Goal: Task Accomplishment & Management: Complete application form

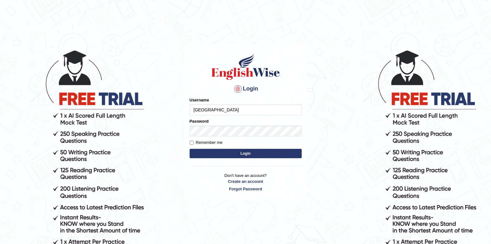
click at [242, 113] on input "[GEOGRAPHIC_DATA]" at bounding box center [246, 109] width 112 height 11
type input "J"
type input "successgrg"
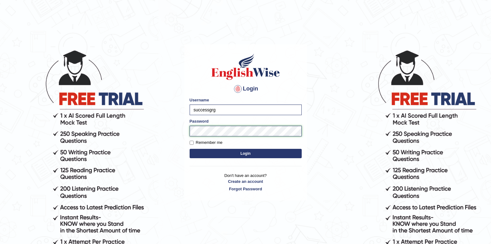
click at [190, 149] on button "Login" at bounding box center [246, 153] width 112 height 9
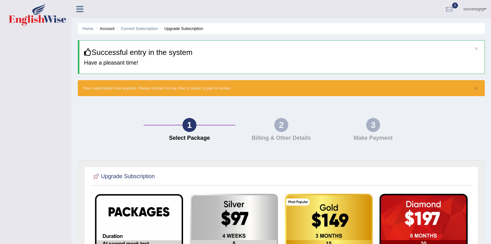
click at [79, 9] on icon at bounding box center [79, 9] width 7 height 8
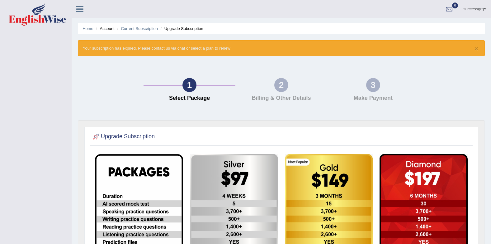
click at [78, 11] on icon at bounding box center [79, 9] width 7 height 8
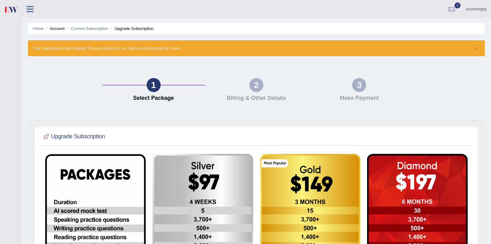
click at [31, 7] on icon at bounding box center [29, 9] width 7 height 8
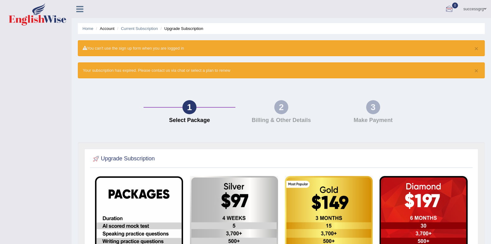
click at [473, 6] on link "successgrg" at bounding box center [475, 8] width 32 height 16
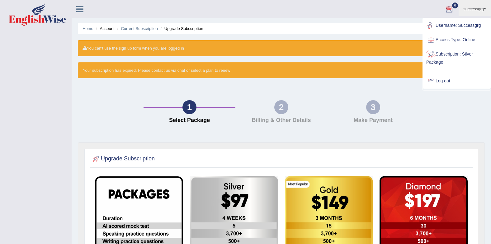
click at [452, 77] on link "Log out" at bounding box center [457, 81] width 67 height 14
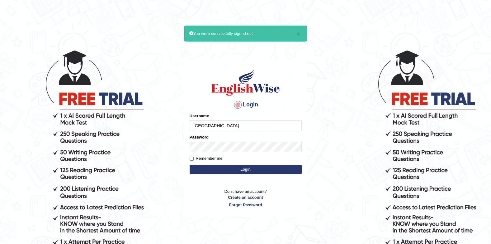
click at [252, 125] on input "Jenishdahal" at bounding box center [246, 125] width 112 height 11
type input "J"
drag, startPoint x: 319, startPoint y: 38, endPoint x: 303, endPoint y: 0, distance: 41.0
click at [316, 30] on body "× You were successfully signed out Login Please fix the following errors: Usern…" at bounding box center [245, 147] width 491 height 244
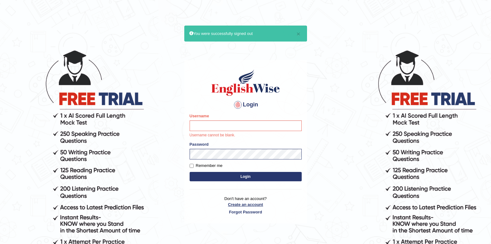
click at [259, 203] on link "Create an account" at bounding box center [246, 204] width 112 height 6
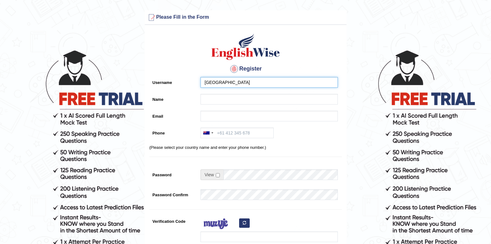
click at [267, 86] on input "[GEOGRAPHIC_DATA]" at bounding box center [269, 82] width 137 height 11
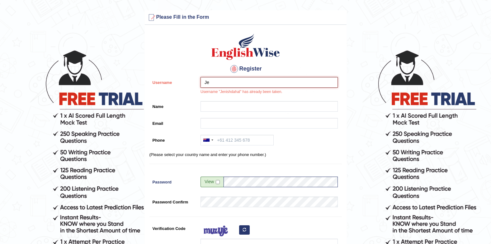
type input "J"
type input "success"
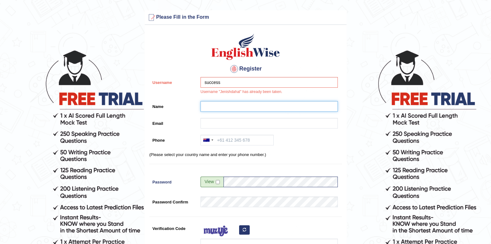
click at [251, 108] on input "Name" at bounding box center [269, 106] width 137 height 11
type input "s"
type input "gurung"
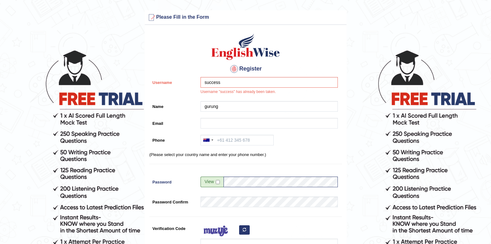
click at [216, 181] on span at bounding box center [212, 181] width 23 height 11
click at [217, 181] on input "checkbox" at bounding box center [218, 182] width 4 height 4
checkbox input "true"
click at [268, 185] on input "Jenish-dahal" at bounding box center [281, 181] width 114 height 11
type input "J"
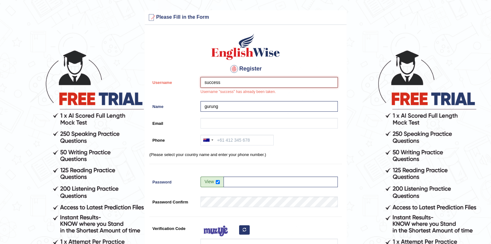
click at [253, 83] on input "success" at bounding box center [269, 82] width 137 height 11
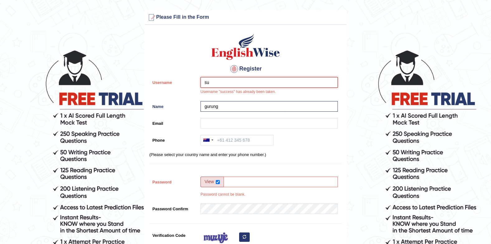
type input "s"
click at [346, 54] on div "Register Username Username "success" has already been taken. Name gurung Email …" at bounding box center [246, 165] width 202 height 274
click at [279, 79] on input "Username" at bounding box center [269, 82] width 137 height 11
type input "motey"
drag, startPoint x: 249, startPoint y: 141, endPoint x: 211, endPoint y: 147, distance: 38.5
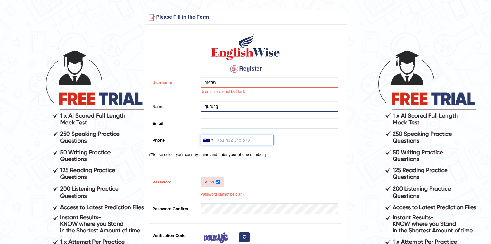
click at [248, 141] on input "Phone" at bounding box center [237, 140] width 73 height 11
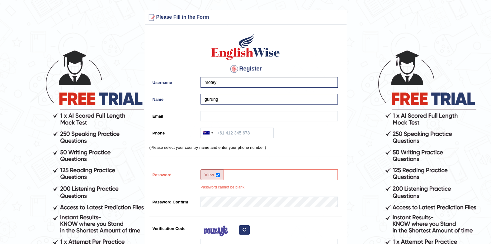
click at [211, 141] on div "Register Username motey Name gurung Email Phone Australia +61 India (भारत) +91 …" at bounding box center [246, 161] width 202 height 267
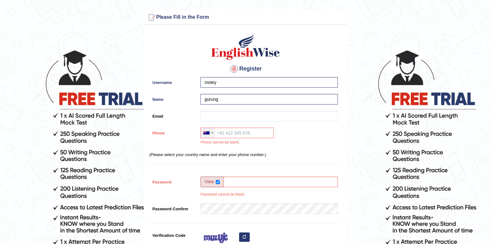
click at [210, 135] on div at bounding box center [208, 133] width 14 height 10
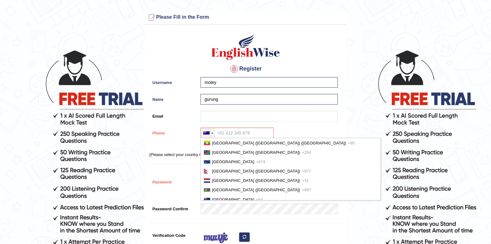
scroll to position [1434, 0]
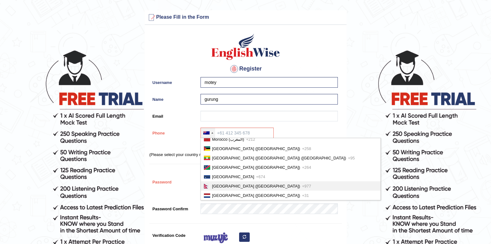
click at [235, 183] on li "Nepal (नेपाल) +977" at bounding box center [291, 185] width 180 height 9
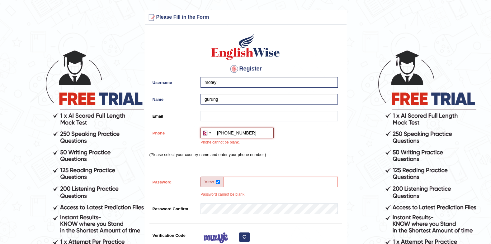
type input "+9779746301551"
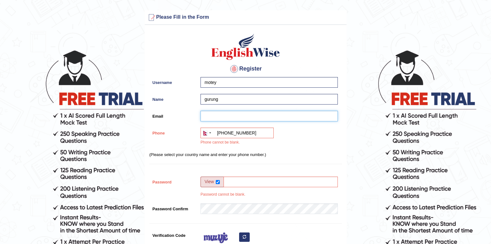
click at [225, 117] on input "Email" at bounding box center [269, 116] width 137 height 11
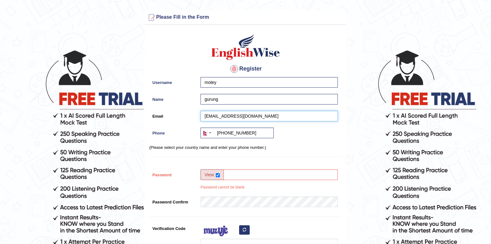
type input "Lamsalsamyog123@gmail.com"
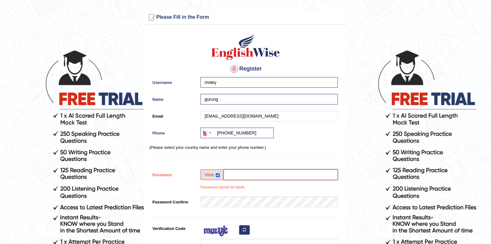
click at [237, 175] on input "Password" at bounding box center [281, 174] width 114 height 11
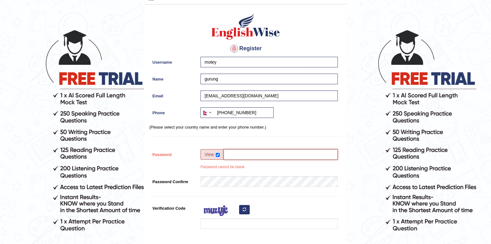
scroll to position [31, 0]
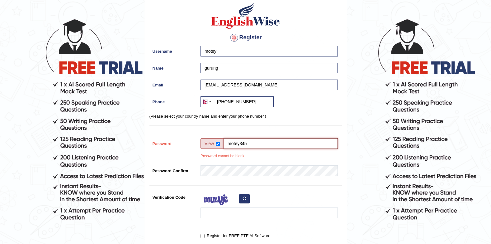
type input "motey345"
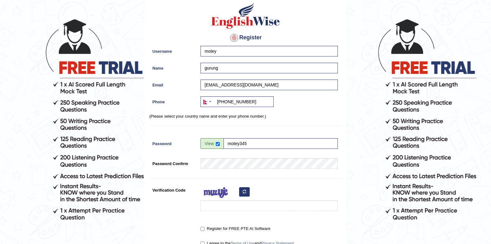
click at [162, 205] on div "Verification Code" at bounding box center [246, 199] width 193 height 29
drag, startPoint x: 162, startPoint y: 205, endPoint x: 228, endPoint y: 207, distance: 65.8
click at [228, 207] on input "Verification Code" at bounding box center [269, 205] width 137 height 11
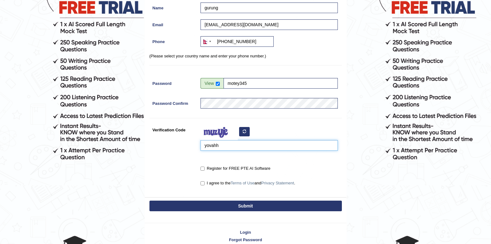
scroll to position [93, 0]
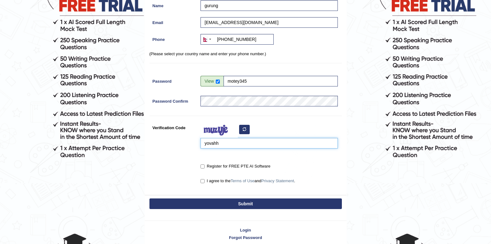
type input "yovahh"
click at [199, 169] on div "Register for FREE PTE AI Software" at bounding box center [268, 167] width 141 height 12
click at [202, 168] on input "Register for FREE PTE AI Software" at bounding box center [203, 166] width 4 height 4
checkbox input "true"
click at [202, 179] on input "I agree to the Terms of Use and Privacy Statement ." at bounding box center [203, 181] width 4 height 4
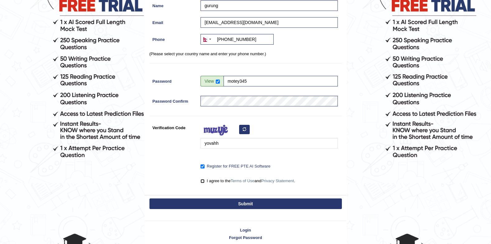
checkbox input "true"
click at [215, 204] on button "Submit" at bounding box center [246, 203] width 193 height 11
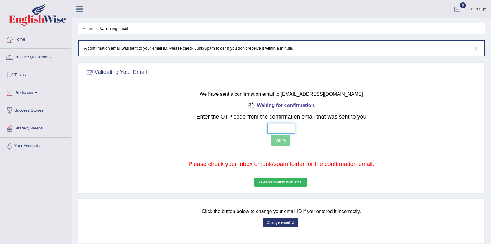
click at [284, 126] on input "text" at bounding box center [282, 128] width 28 height 11
click at [283, 182] on button "Re-send confirmation email" at bounding box center [281, 181] width 52 height 9
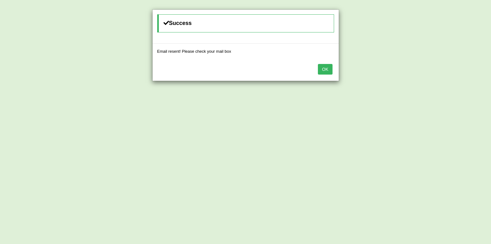
click at [328, 70] on button "OK" at bounding box center [325, 69] width 14 height 11
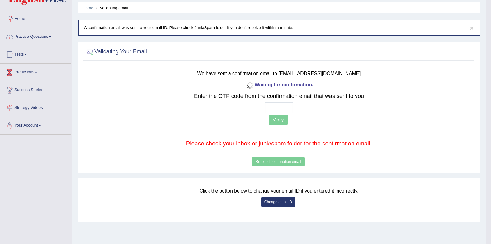
scroll to position [31, 0]
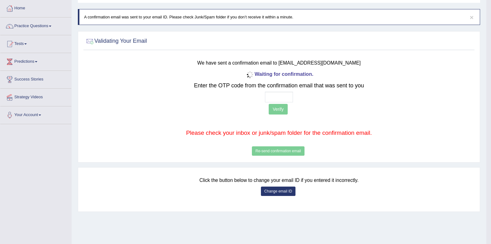
click at [280, 194] on button "Change email ID" at bounding box center [278, 190] width 35 height 9
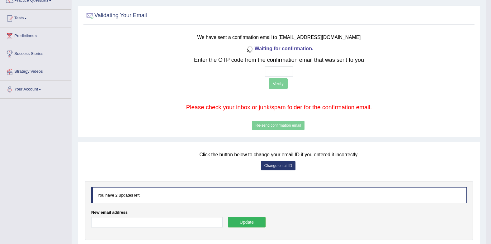
scroll to position [85, 0]
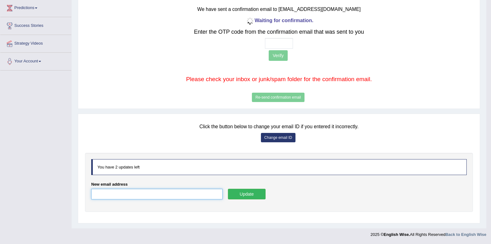
click at [153, 195] on input "New email address" at bounding box center [157, 194] width 132 height 11
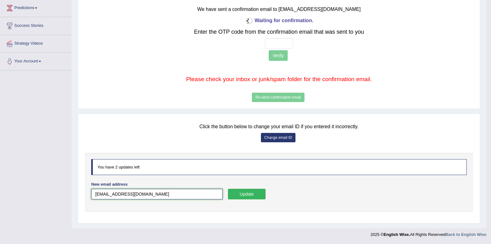
click at [97, 194] on input "Lamsalsamyog123@gmail.com" at bounding box center [157, 194] width 132 height 11
type input "[EMAIL_ADDRESS][DOMAIN_NAME]"
click at [248, 193] on button "Update" at bounding box center [247, 194] width 38 height 11
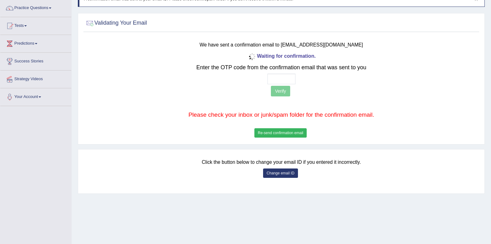
scroll to position [84, 0]
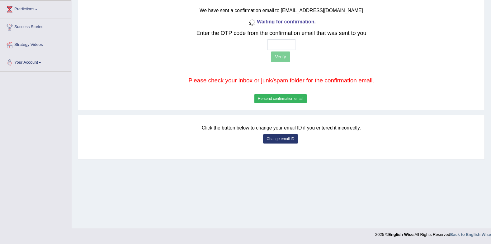
click at [282, 136] on button "Change email ID" at bounding box center [280, 138] width 35 height 9
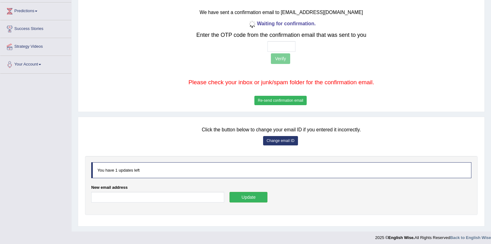
scroll to position [0, 0]
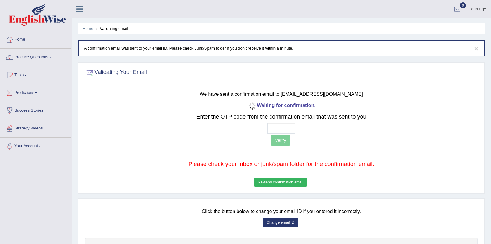
click at [271, 181] on button "Re-send confirmation email" at bounding box center [281, 181] width 52 height 9
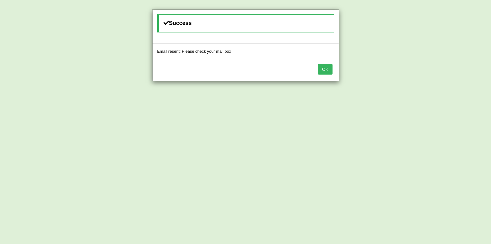
click at [324, 69] on button "OK" at bounding box center [325, 69] width 14 height 11
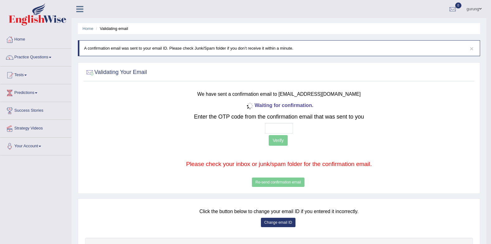
click at [274, 180] on div "Waiting for confirmation. Enter the OTP code from the confirmation email that w…" at bounding box center [279, 145] width 323 height 88
click at [471, 7] on link "gurung" at bounding box center [475, 8] width 24 height 16
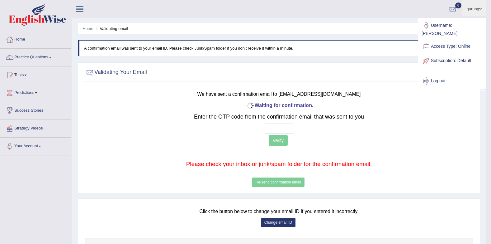
click at [471, 7] on link "gurung" at bounding box center [475, 8] width 24 height 16
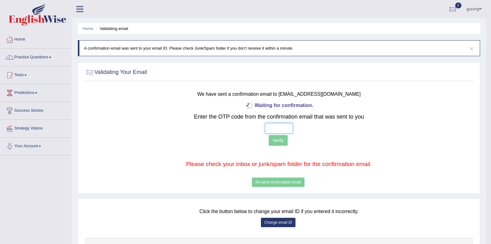
click at [272, 123] on input "text" at bounding box center [279, 128] width 28 height 11
click at [45, 50] on link "Practice Questions" at bounding box center [35, 57] width 71 height 16
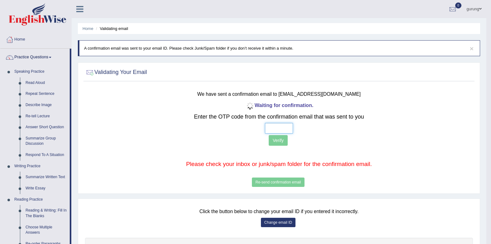
click at [289, 131] on input "text" at bounding box center [279, 128] width 28 height 11
click at [263, 185] on div "Waiting for confirmation. Enter the OTP code from the confirmation email that w…" at bounding box center [279, 145] width 323 height 88
click at [264, 184] on div "Waiting for confirmation. Enter the OTP code from the confirmation email that w…" at bounding box center [279, 145] width 323 height 88
click at [265, 183] on div "Waiting for confirmation. Enter the OTP code from the confirmation email that w…" at bounding box center [279, 145] width 323 height 88
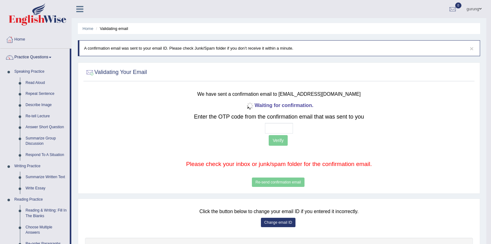
click at [265, 183] on div "Waiting for confirmation. Enter the OTP code from the confirmation email that w…" at bounding box center [279, 145] width 323 height 88
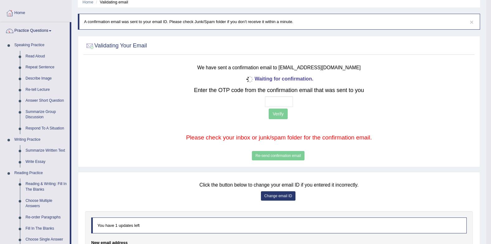
scroll to position [62, 0]
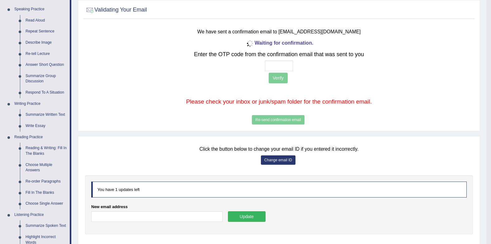
click at [272, 162] on button "Change email ID" at bounding box center [278, 159] width 35 height 9
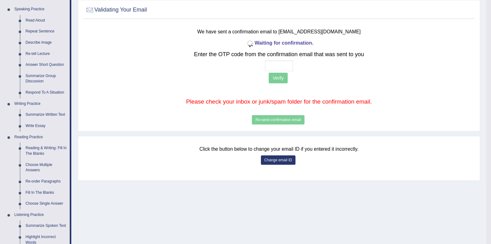
click at [276, 160] on button "Change email ID" at bounding box center [278, 159] width 35 height 9
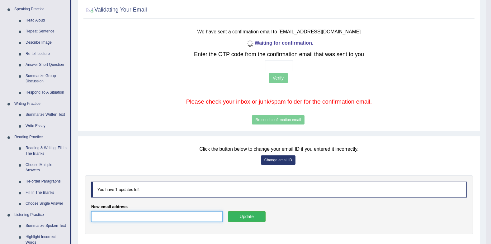
click at [124, 215] on input "New email address" at bounding box center [157, 216] width 132 height 11
type input "lamsalsamyog123@gmail.com"
click at [256, 220] on button "Update" at bounding box center [247, 216] width 38 height 11
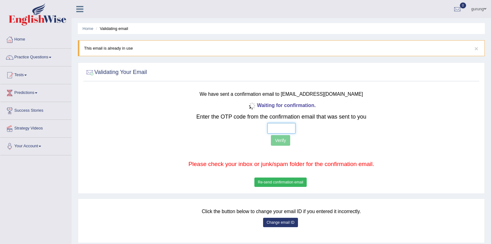
click at [281, 126] on input "text" at bounding box center [282, 128] width 28 height 11
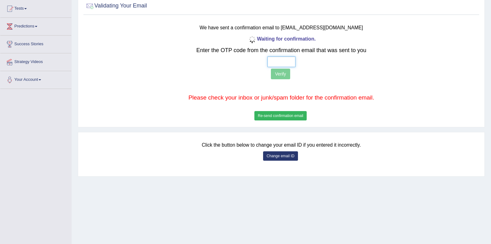
scroll to position [84, 0]
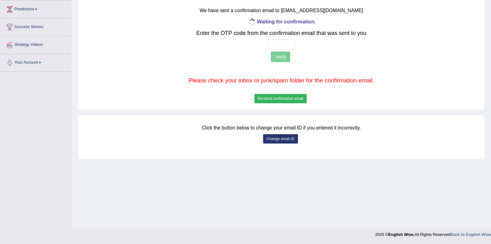
click at [292, 137] on button "Change email ID" at bounding box center [280, 138] width 35 height 9
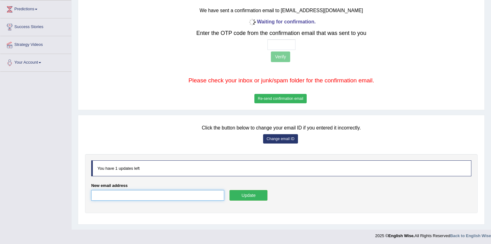
click at [98, 198] on input "New email address" at bounding box center [157, 195] width 133 height 11
click at [200, 193] on input "New email address" at bounding box center [157, 195] width 133 height 11
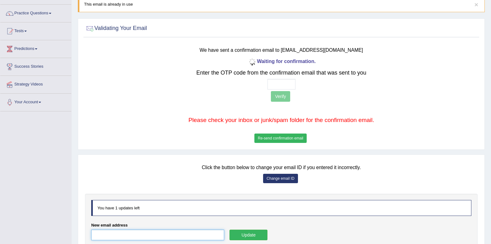
scroll to position [0, 0]
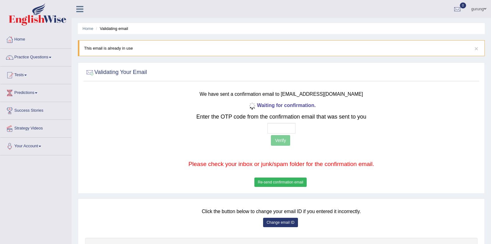
click at [280, 180] on button "Re-send confirmation email" at bounding box center [281, 181] width 52 height 9
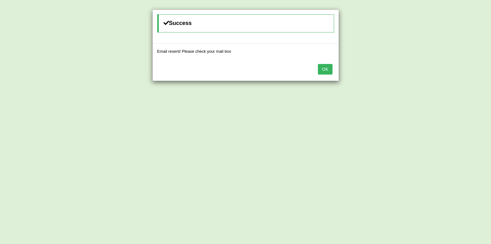
click at [326, 69] on button "OK" at bounding box center [325, 69] width 14 height 11
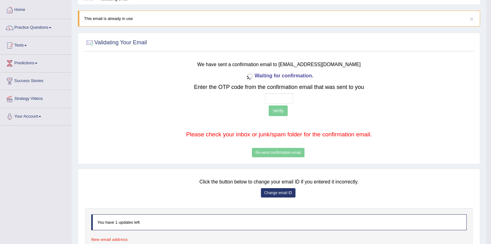
scroll to position [31, 0]
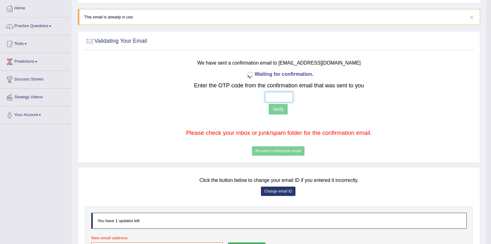
click at [280, 96] on input "text" at bounding box center [279, 97] width 28 height 11
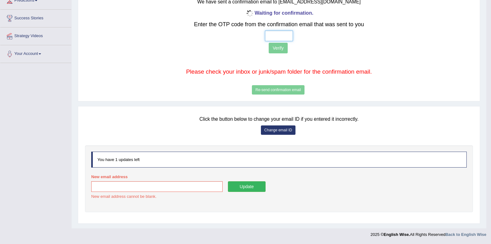
scroll to position [0, 0]
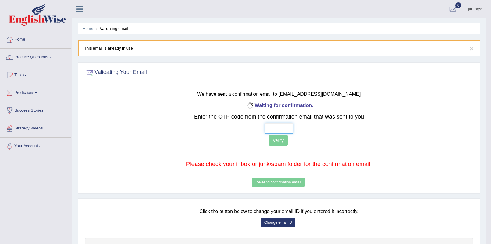
click at [280, 124] on input "text" at bounding box center [279, 128] width 28 height 11
drag, startPoint x: 199, startPoint y: 43, endPoint x: 180, endPoint y: 88, distance: 48.7
click at [180, 89] on h3 "We have sent a confirmation email to lamsalsamyog123@gmail.com" at bounding box center [279, 93] width 323 height 8
click at [281, 129] on input "text" at bounding box center [279, 128] width 28 height 11
type input "3 9 8 4"
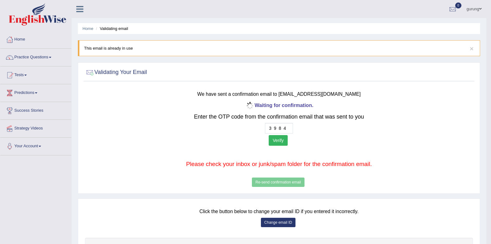
click at [279, 140] on button "Verify" at bounding box center [278, 140] width 19 height 11
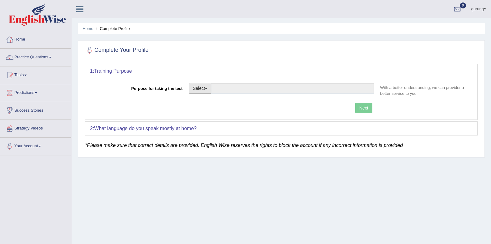
click at [208, 89] on button "Select" at bounding box center [200, 88] width 23 height 11
click at [204, 126] on link "Other" at bounding box center [216, 126] width 55 height 8
click at [363, 106] on div "Next" at bounding box center [233, 109] width 287 height 12
click at [319, 88] on input "Purpose for taking the test" at bounding box center [292, 88] width 163 height 11
click at [207, 88] on span "button" at bounding box center [206, 88] width 2 height 1
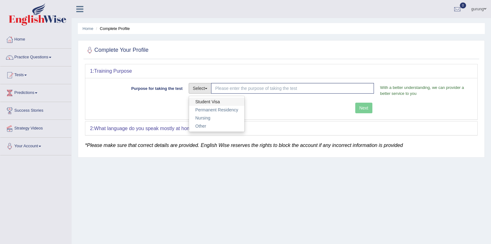
click at [214, 103] on link "Student Visa" at bounding box center [216, 102] width 55 height 8
type input "Student Visa"
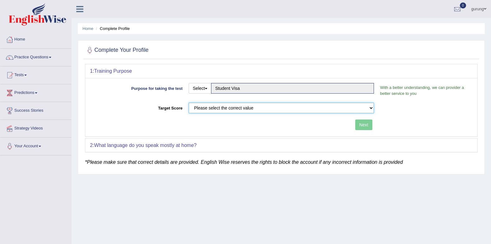
click at [367, 108] on select "Please select the correct value 50 (6 bands) 58 (6.5 bands) 65 (7 bands) 79 (8 …" at bounding box center [281, 108] width 185 height 11
select select "79"
click at [189, 103] on select "Please select the correct value 50 (6 bands) 58 (6.5 bands) 65 (7 bands) 79 (8 …" at bounding box center [281, 108] width 185 height 11
click at [365, 125] on button "Next" at bounding box center [364, 124] width 17 height 11
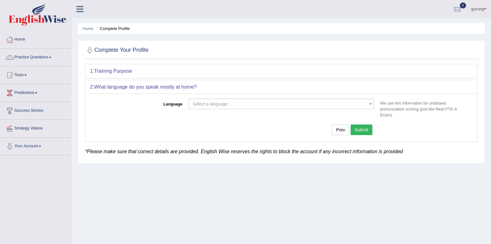
click at [230, 99] on span "Select a language ..." at bounding box center [281, 103] width 185 height 11
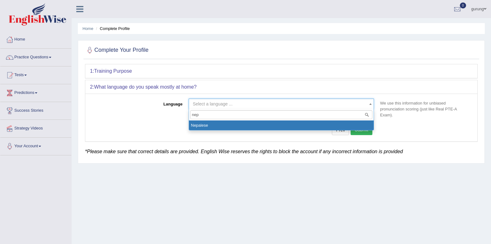
type input "nep"
select select "Nepalese"
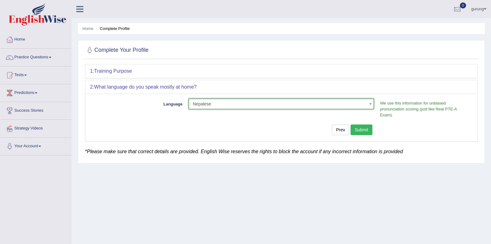
click at [356, 126] on button "Submit" at bounding box center [362, 129] width 22 height 11
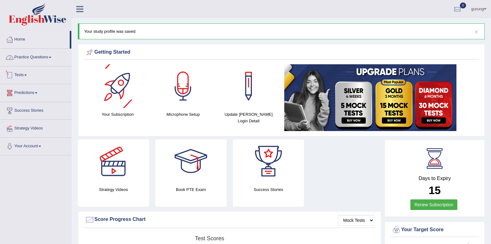
click at [45, 59] on link "Practice Questions" at bounding box center [35, 57] width 71 height 16
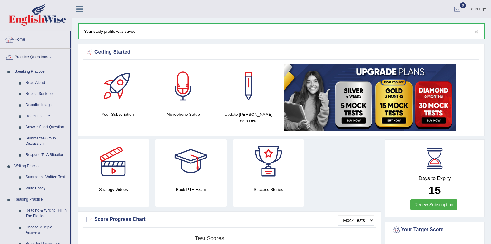
click at [29, 57] on link "Practice Questions" at bounding box center [35, 57] width 70 height 16
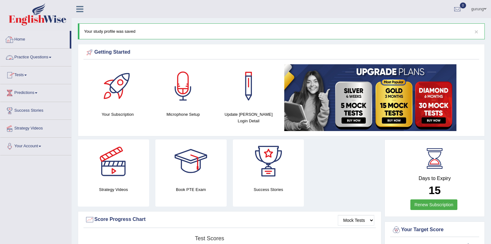
click at [77, 10] on icon at bounding box center [79, 9] width 7 height 8
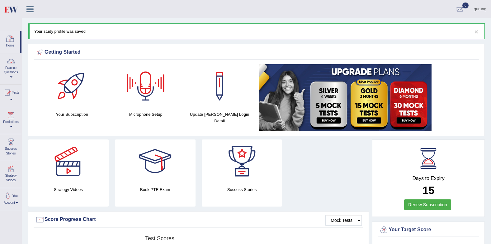
click at [2, 38] on link "Home" at bounding box center [10, 41] width 20 height 20
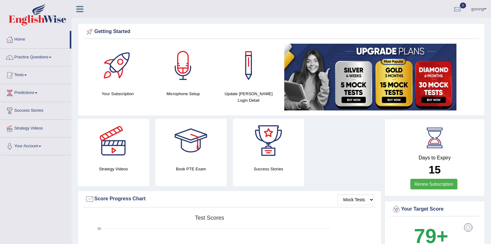
click at [28, 56] on link "Practice Questions" at bounding box center [35, 57] width 71 height 16
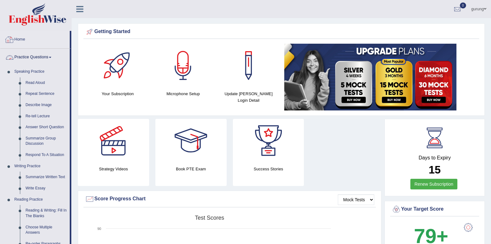
click at [14, 40] on link "Home" at bounding box center [35, 39] width 70 height 16
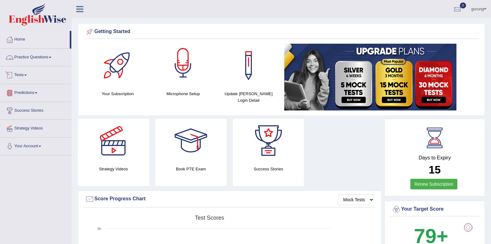
click at [178, 74] on div at bounding box center [183, 66] width 44 height 44
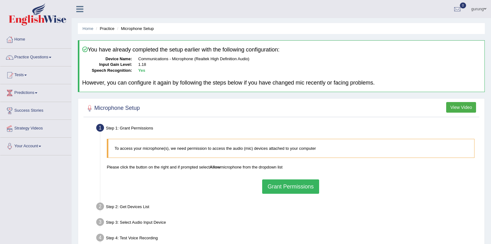
click at [278, 186] on button "Grant Permissions" at bounding box center [290, 186] width 57 height 14
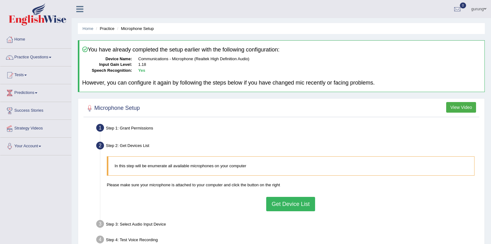
click at [277, 202] on button "Get Device List" at bounding box center [290, 204] width 49 height 14
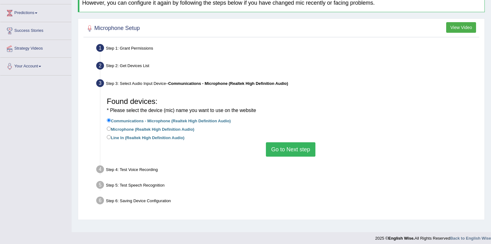
scroll to position [84, 0]
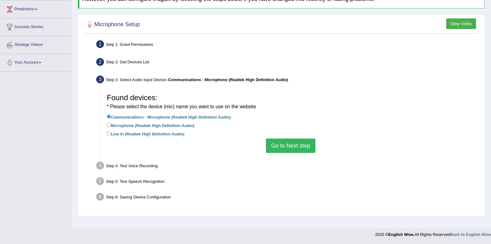
click at [276, 144] on button "Go to Next step" at bounding box center [291, 145] width 50 height 14
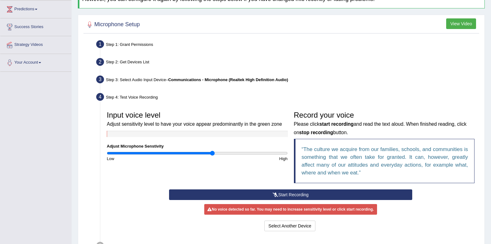
click at [260, 196] on button "Start Recording" at bounding box center [290, 194] width 243 height 11
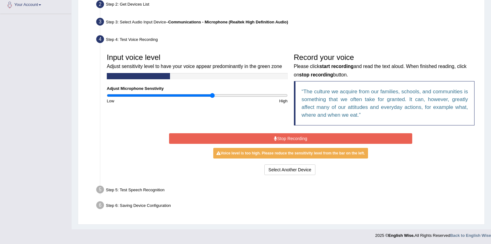
scroll to position [142, 0]
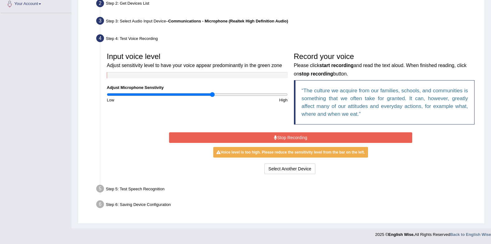
click at [278, 136] on button "Stop Recording" at bounding box center [290, 137] width 243 height 11
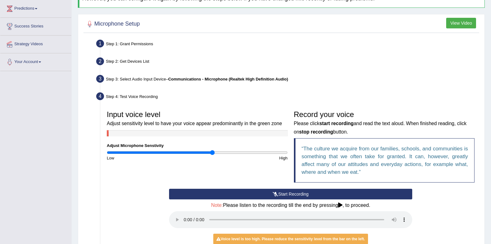
scroll to position [46, 0]
